Goal: Information Seeking & Learning: Learn about a topic

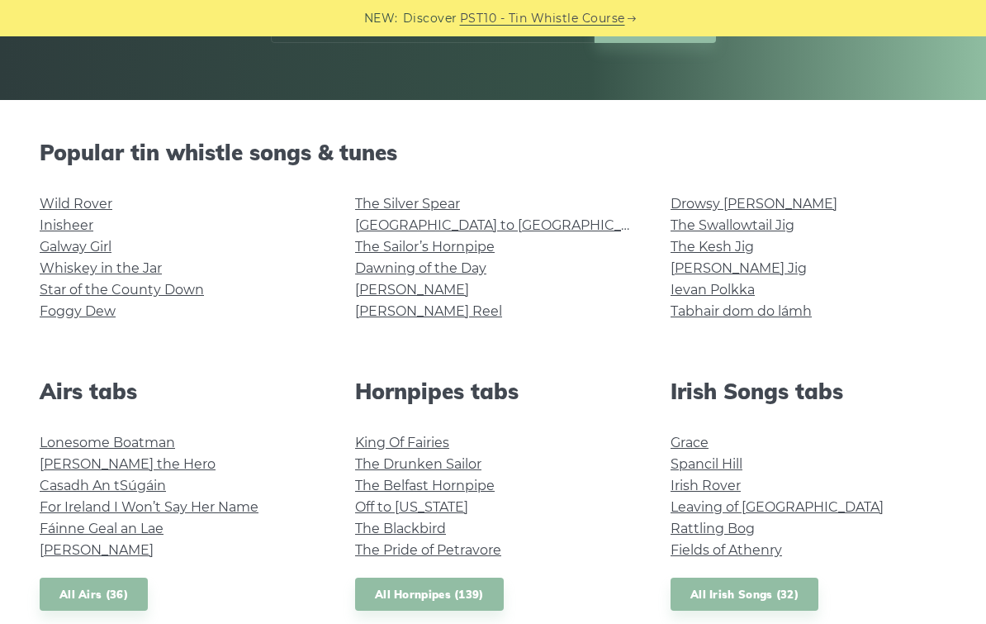
scroll to position [333, 0]
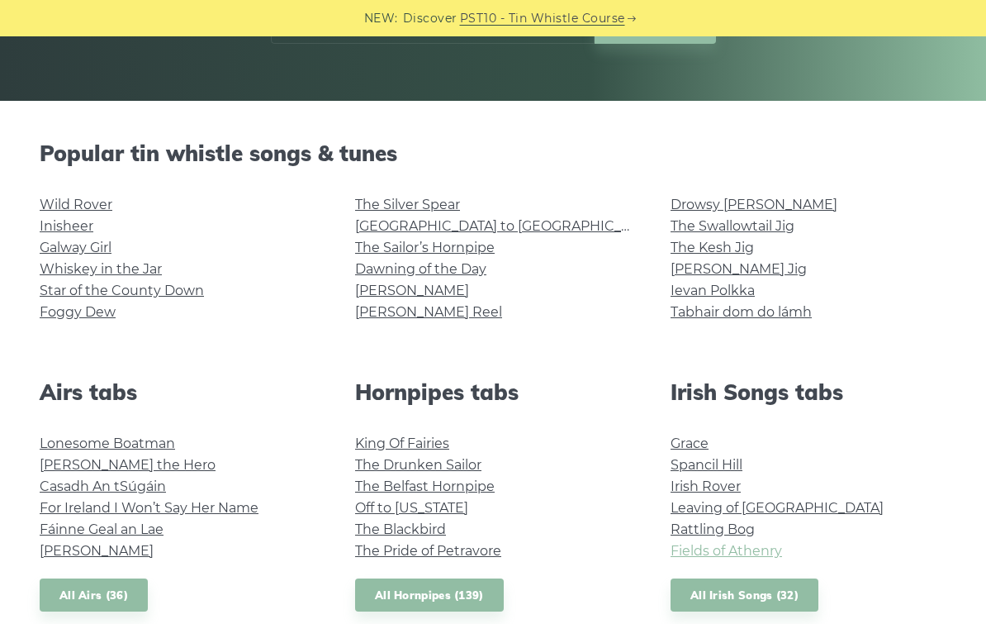
click at [740, 553] on link "Fields of Athenry" at bounding box center [727, 551] width 112 height 16
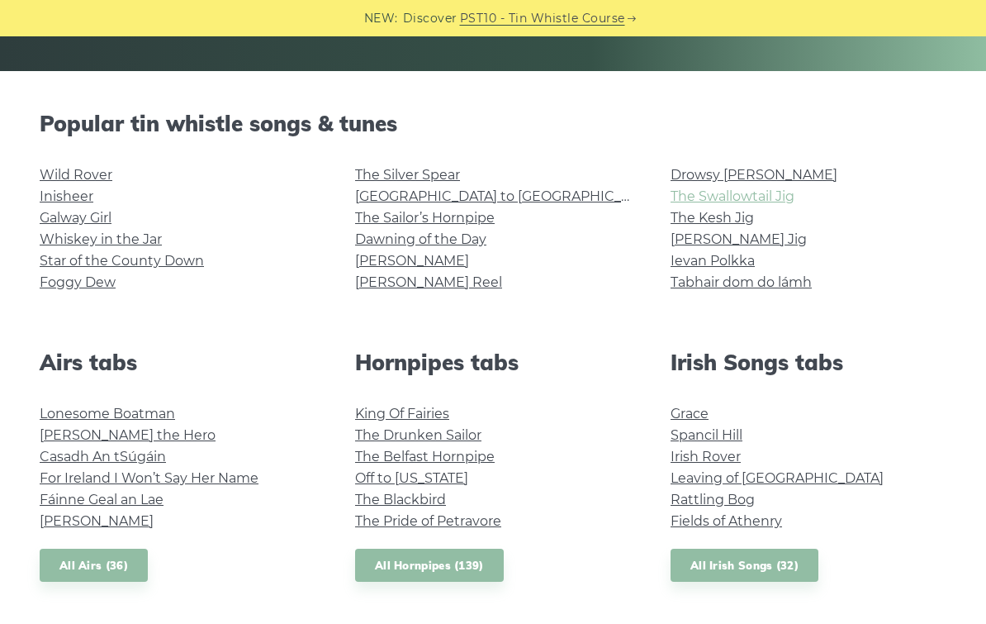
click at [743, 199] on link "The Swallowtail Jig" at bounding box center [733, 196] width 124 height 16
click at [762, 562] on link "All Irish Songs (32)" at bounding box center [745, 565] width 148 height 34
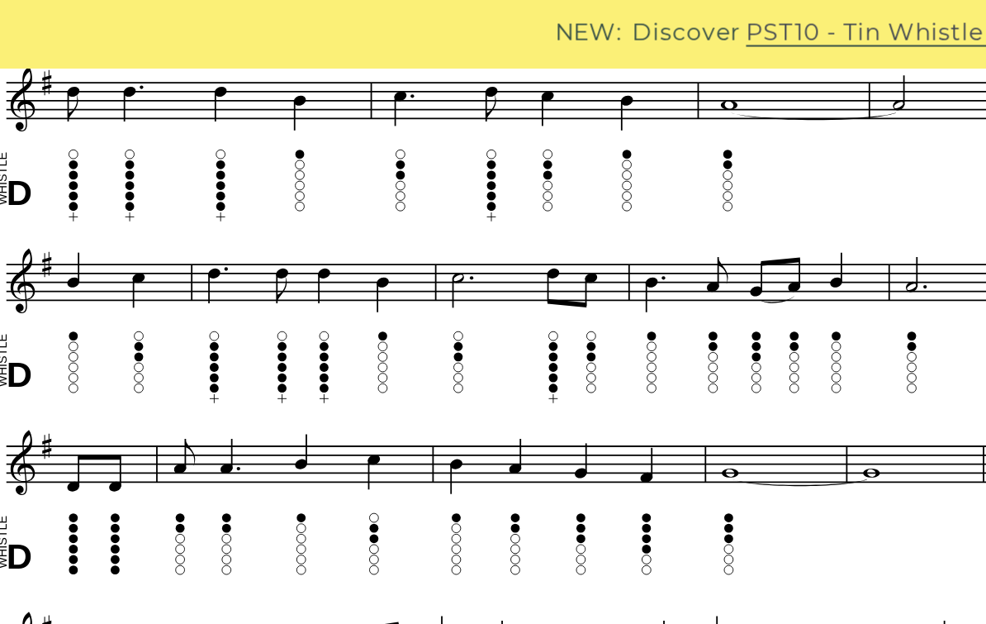
scroll to position [631, 0]
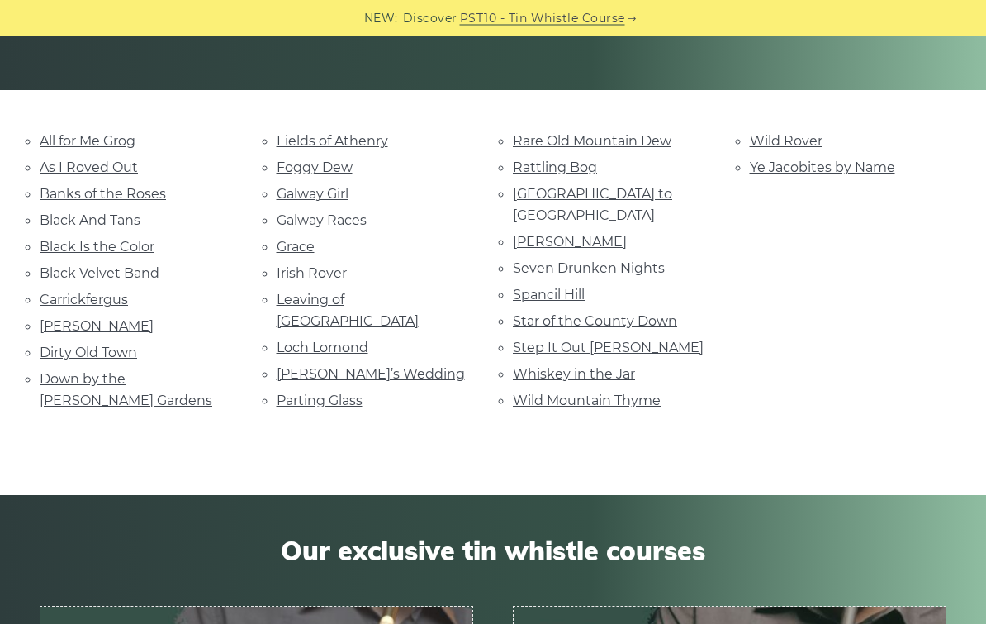
scroll to position [360, 0]
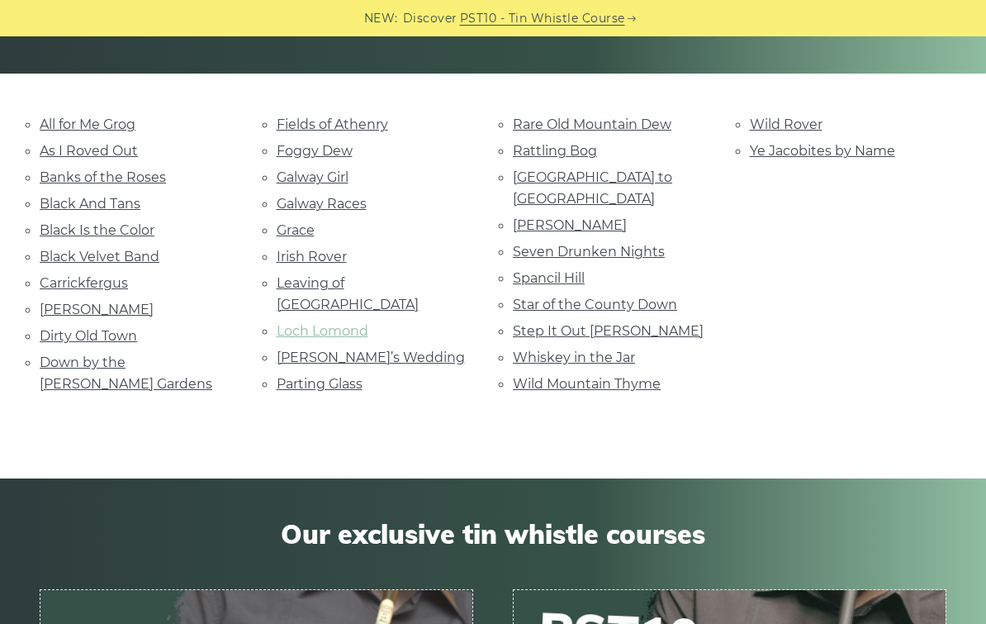
click at [325, 323] on link "Loch Lomond" at bounding box center [323, 331] width 92 height 16
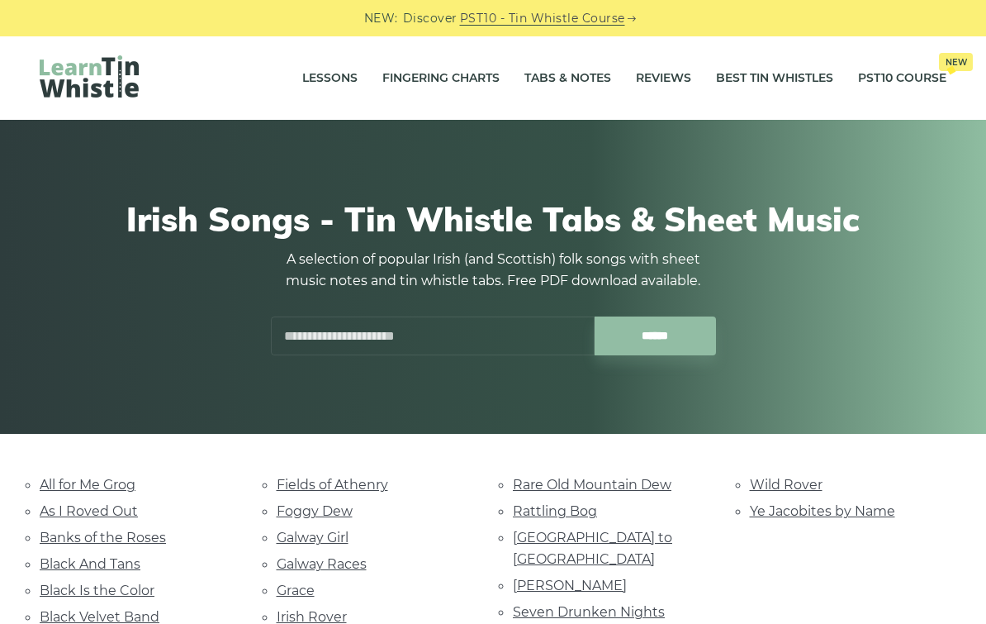
scroll to position [391, 0]
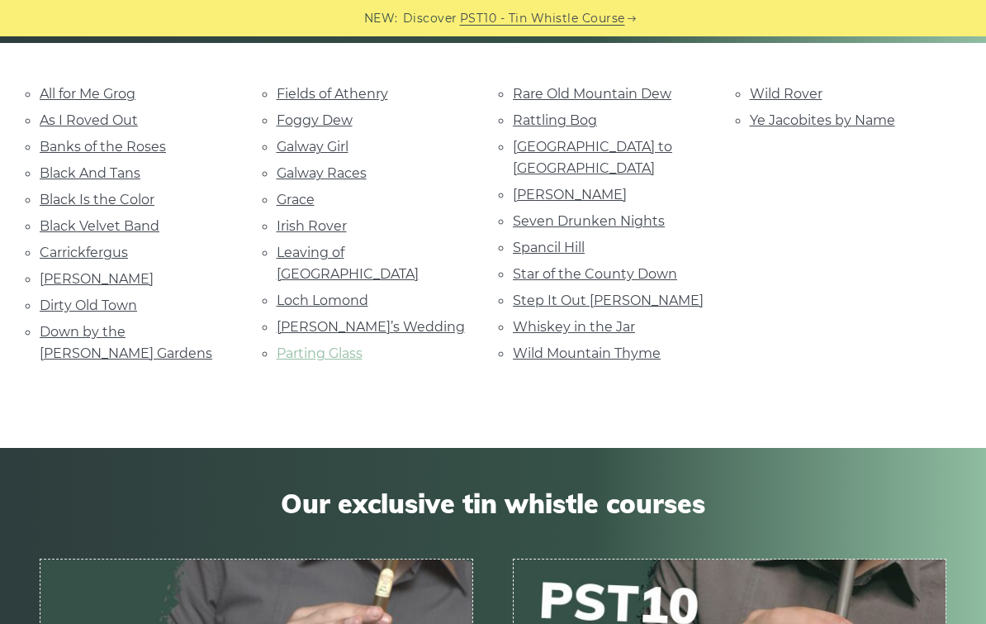
click at [330, 345] on link "Parting Glass" at bounding box center [320, 353] width 86 height 16
click at [293, 202] on link "Grace" at bounding box center [296, 200] width 38 height 16
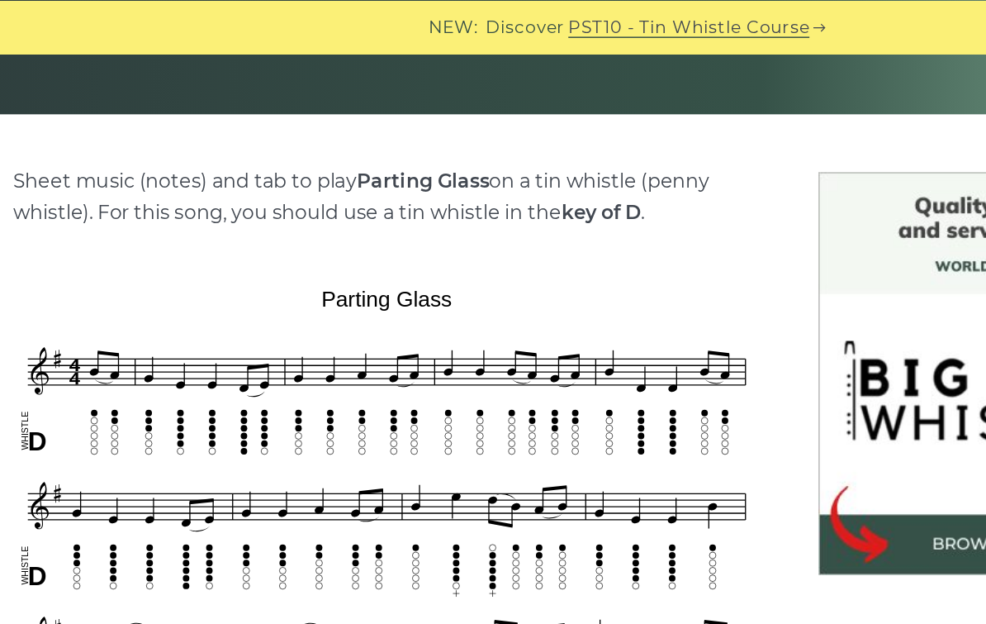
scroll to position [339, 0]
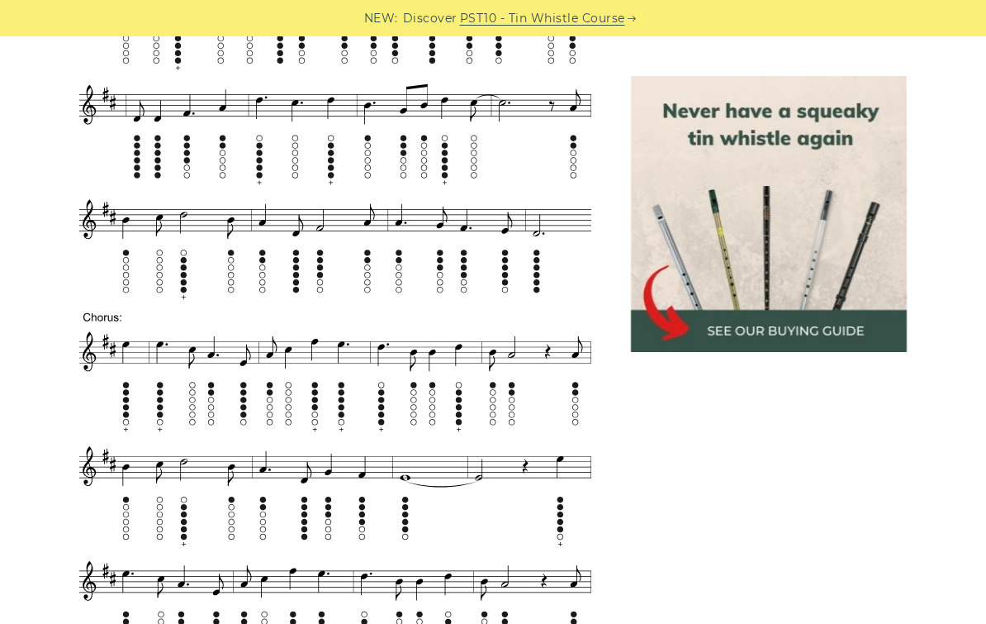
scroll to position [779, 0]
